Goal: Task Accomplishment & Management: Complete application form

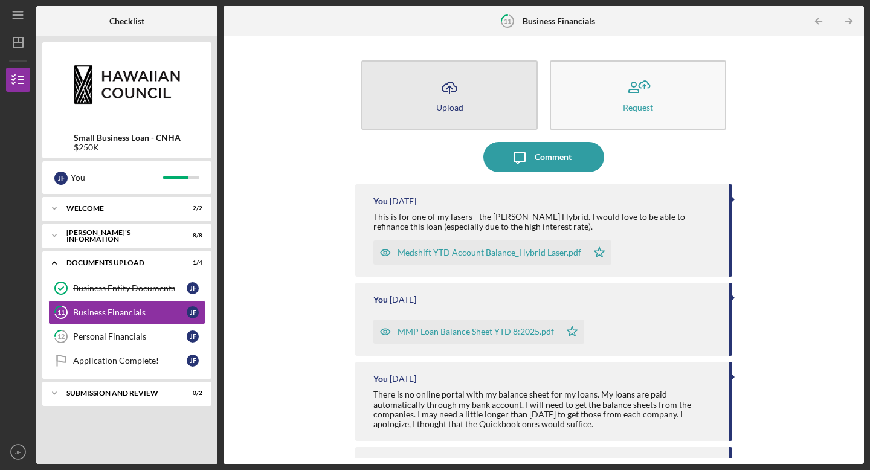
click at [449, 105] on div "Upload" at bounding box center [449, 107] width 27 height 9
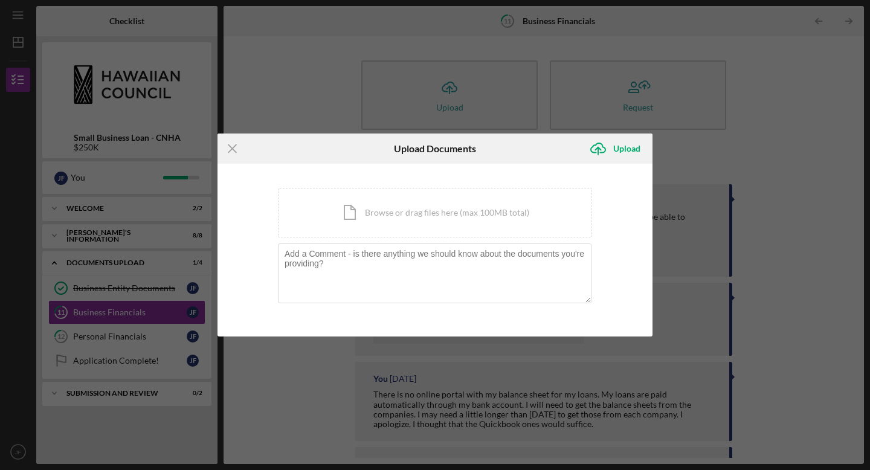
click at [324, 96] on div "Icon/Menu Close Upload Documents Icon/Upload Upload You're uploading documents …" at bounding box center [435, 235] width 870 height 470
click at [294, 55] on div "Icon/Menu Close Upload Documents Icon/Upload Upload You're uploading documents …" at bounding box center [435, 235] width 870 height 470
click at [233, 147] on line at bounding box center [232, 149] width 8 height 8
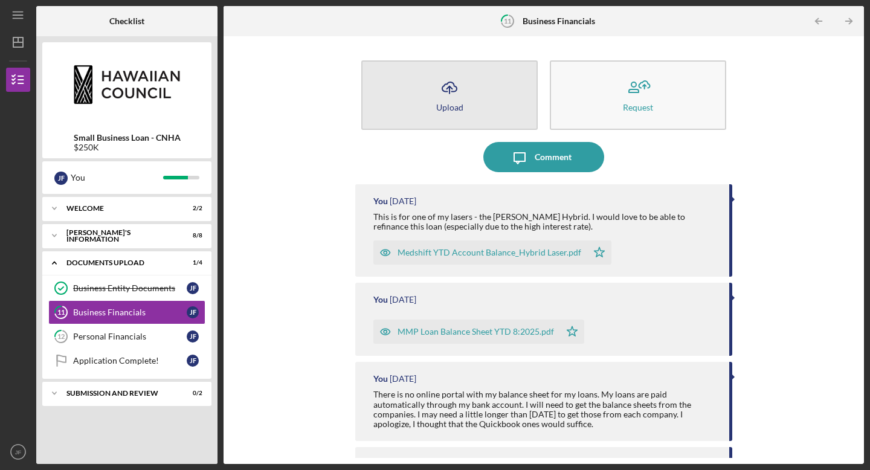
click at [439, 89] on icon "Icon/Upload" at bounding box center [449, 87] width 30 height 30
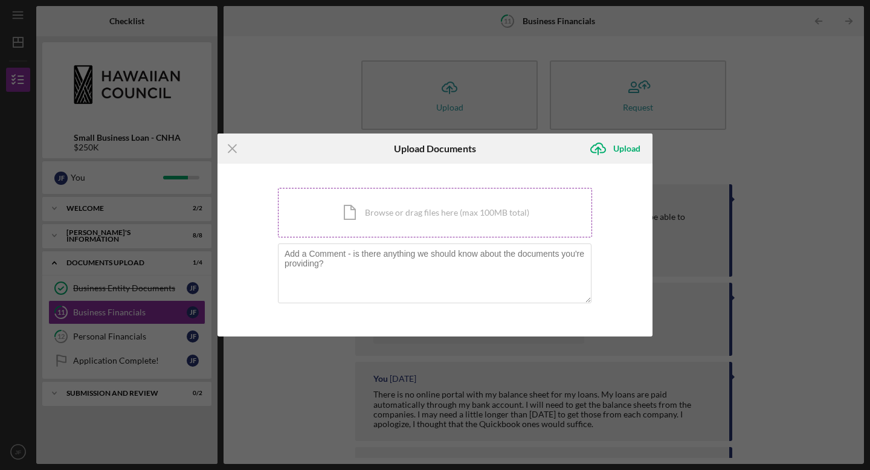
click at [411, 212] on div "Icon/Document Browse or drag files here (max 100MB total) Tap to choose files o…" at bounding box center [435, 213] width 314 height 50
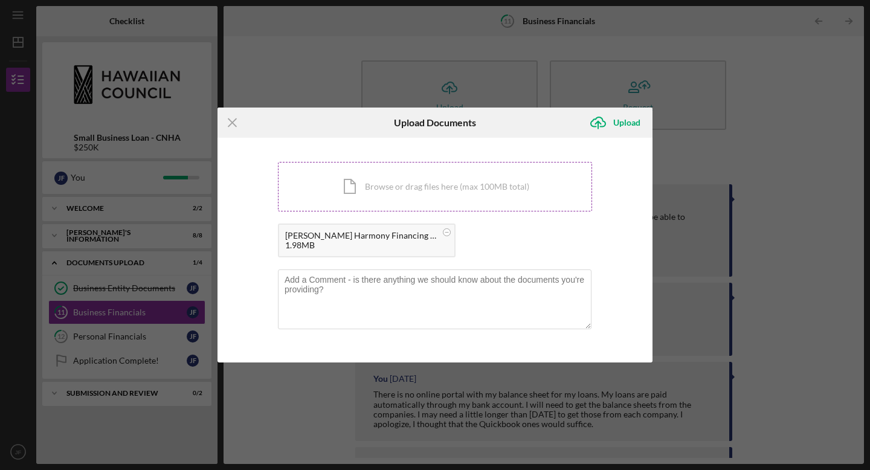
click at [395, 189] on div "Icon/Document Browse or drag files here (max 100MB total) Tap to choose files o…" at bounding box center [435, 187] width 314 height 50
click at [387, 191] on div "Icon/Document Browse or drag files here (max 100MB total) Tap to choose files o…" at bounding box center [435, 187] width 314 height 50
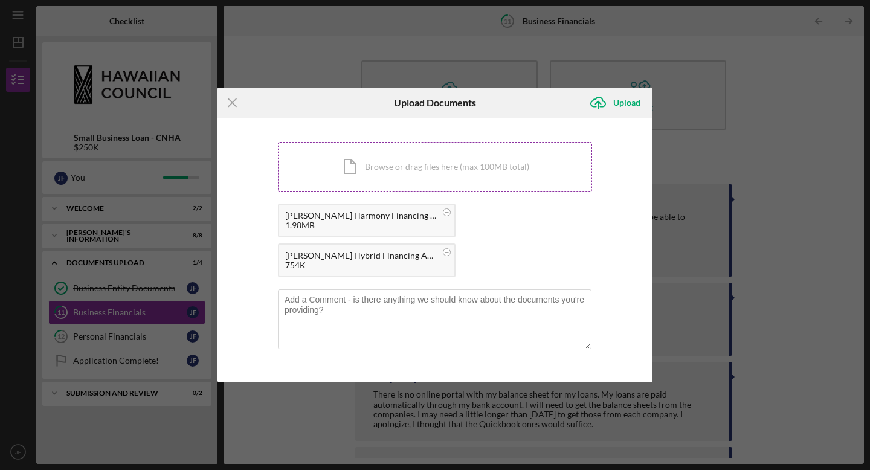
click at [391, 169] on div "Icon/Document Browse or drag files here (max 100MB total) Tap to choose files o…" at bounding box center [435, 167] width 314 height 50
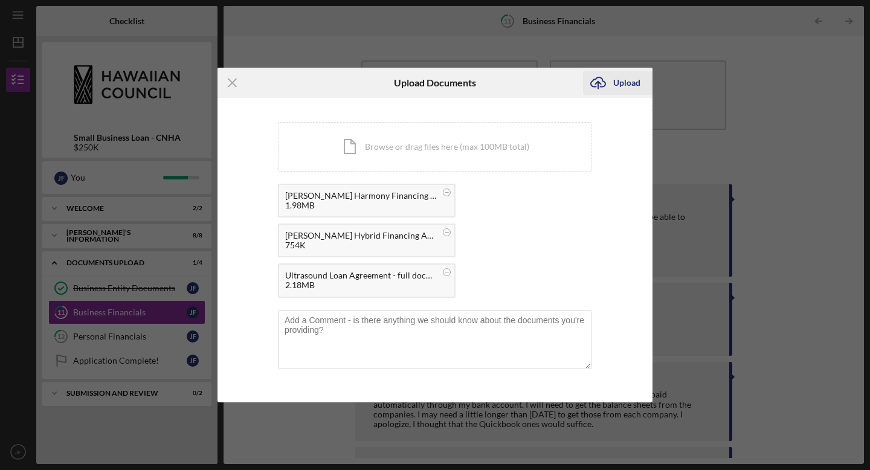
click at [630, 81] on div "Upload" at bounding box center [626, 83] width 27 height 24
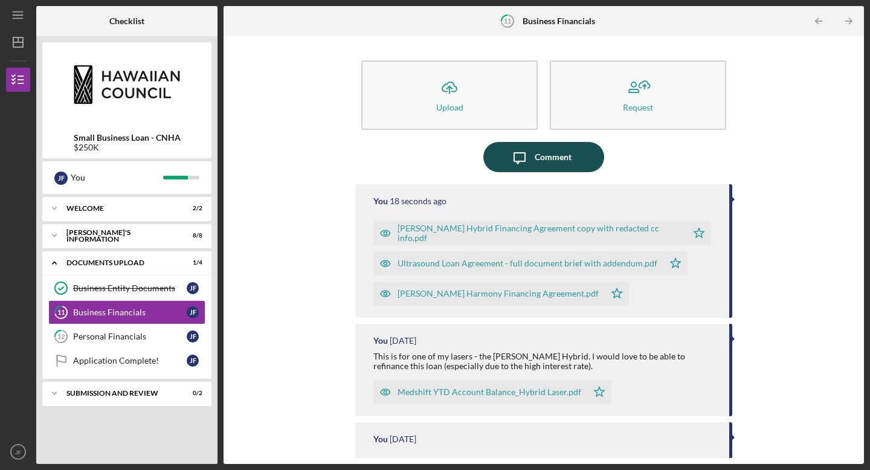
click at [535, 161] on div "Comment" at bounding box center [553, 157] width 37 height 30
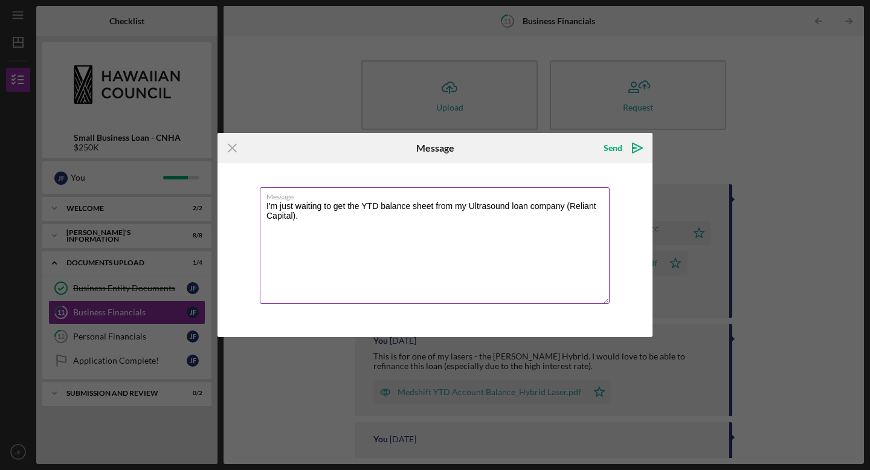
drag, startPoint x: 569, startPoint y: 204, endPoint x: 455, endPoint y: 205, distance: 113.6
click at [455, 205] on textarea "I'm just waiting to get the YTD balance sheet from my Ultrasound loan company (…" at bounding box center [435, 245] width 350 height 117
click at [520, 208] on textarea "I'm just waiting to get the YTD balance sheet from Reliant Capital)." at bounding box center [435, 245] width 350 height 117
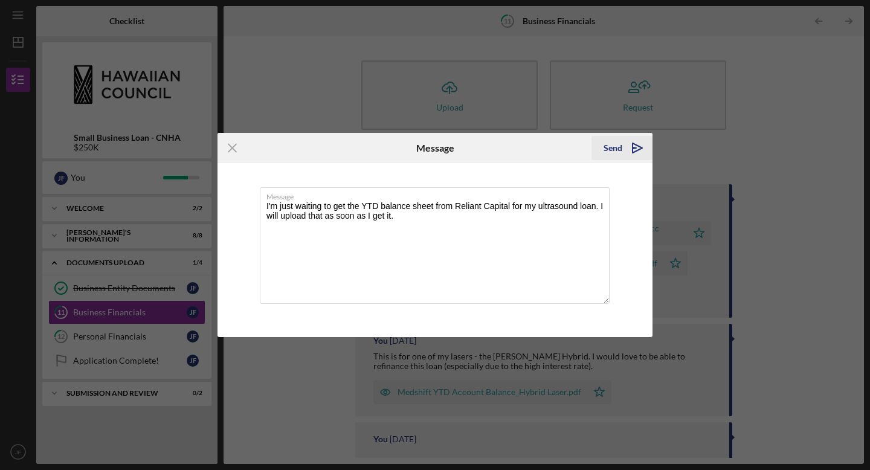
type textarea "I'm just waiting to get the YTD balance sheet from Reliant Capital for my ultra…"
click at [635, 144] on icon "Icon/icon-invite-send" at bounding box center [637, 148] width 30 height 30
